Goal: Information Seeking & Learning: Check status

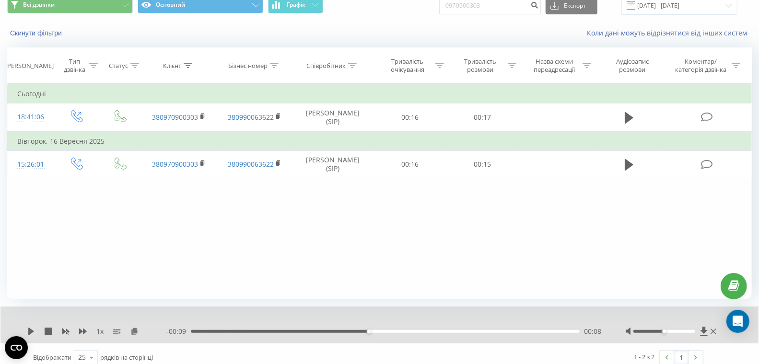
scroll to position [22, 0]
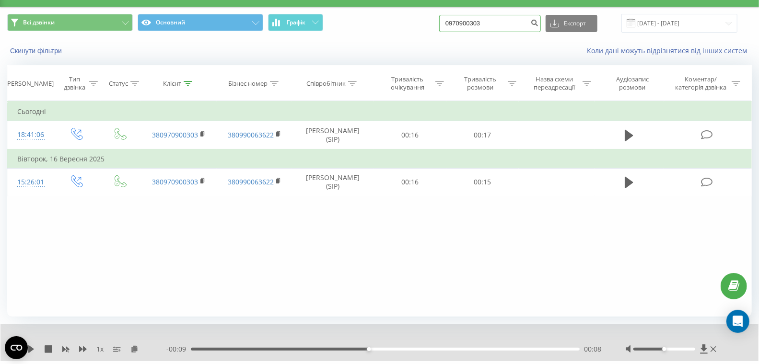
drag, startPoint x: 494, startPoint y: 23, endPoint x: 458, endPoint y: 25, distance: 36.0
click at [460, 25] on div "Всі дзвінки Основний Графік 0970900303 Експорт .csv .xls .xlsx [DATE] - [DATE]" at bounding box center [379, 23] width 745 height 19
paste input "67960097"
type input "0679600973"
click at [538, 24] on icon "submit" at bounding box center [534, 22] width 8 height 6
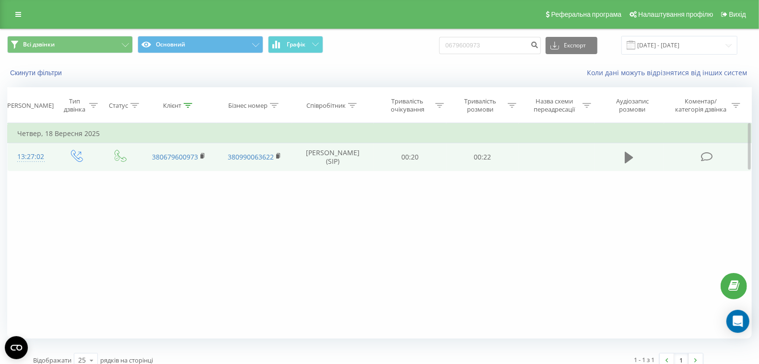
click at [626, 154] on icon at bounding box center [629, 158] width 9 height 12
